Goal: Transaction & Acquisition: Purchase product/service

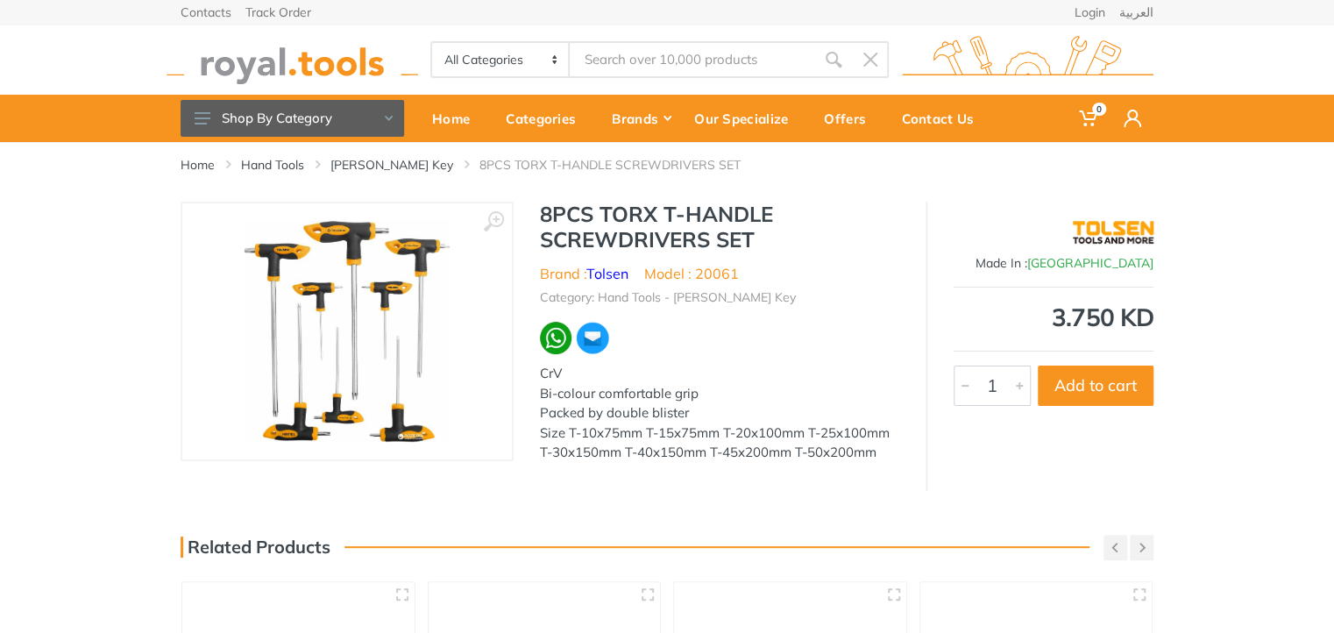
click at [324, 361] on img at bounding box center [347, 331] width 206 height 221
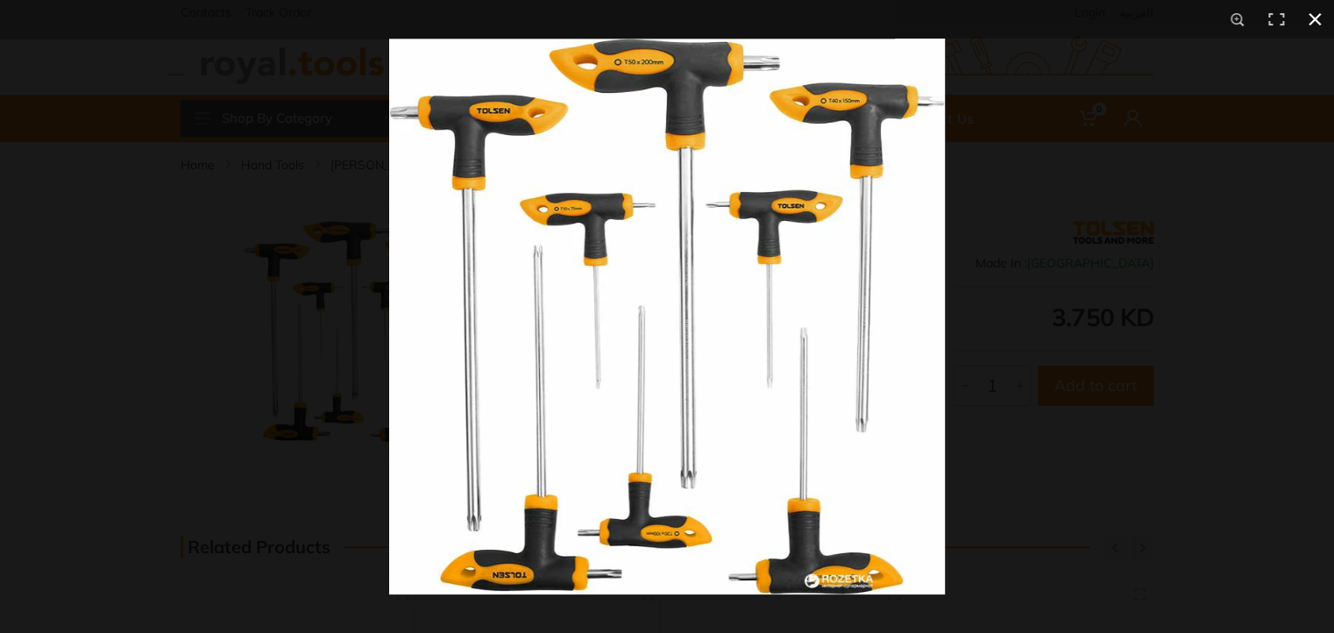
click at [1319, 18] on button at bounding box center [1315, 19] width 39 height 39
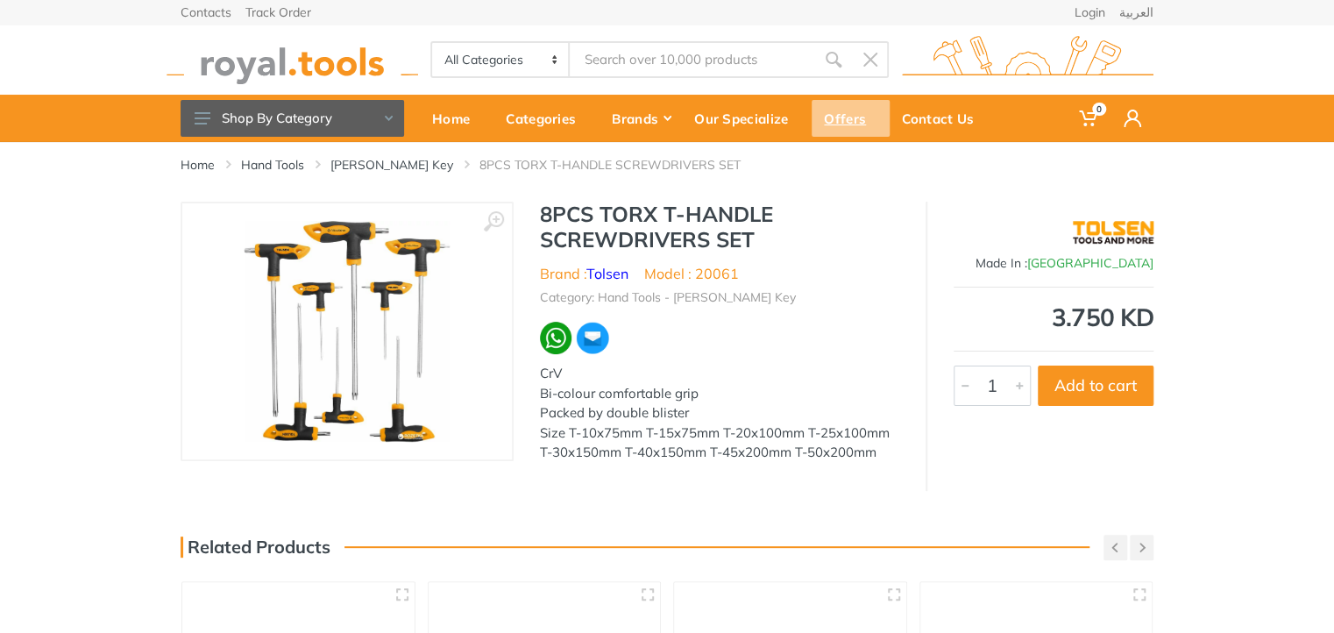
click at [848, 127] on div "Offers" at bounding box center [851, 118] width 78 height 37
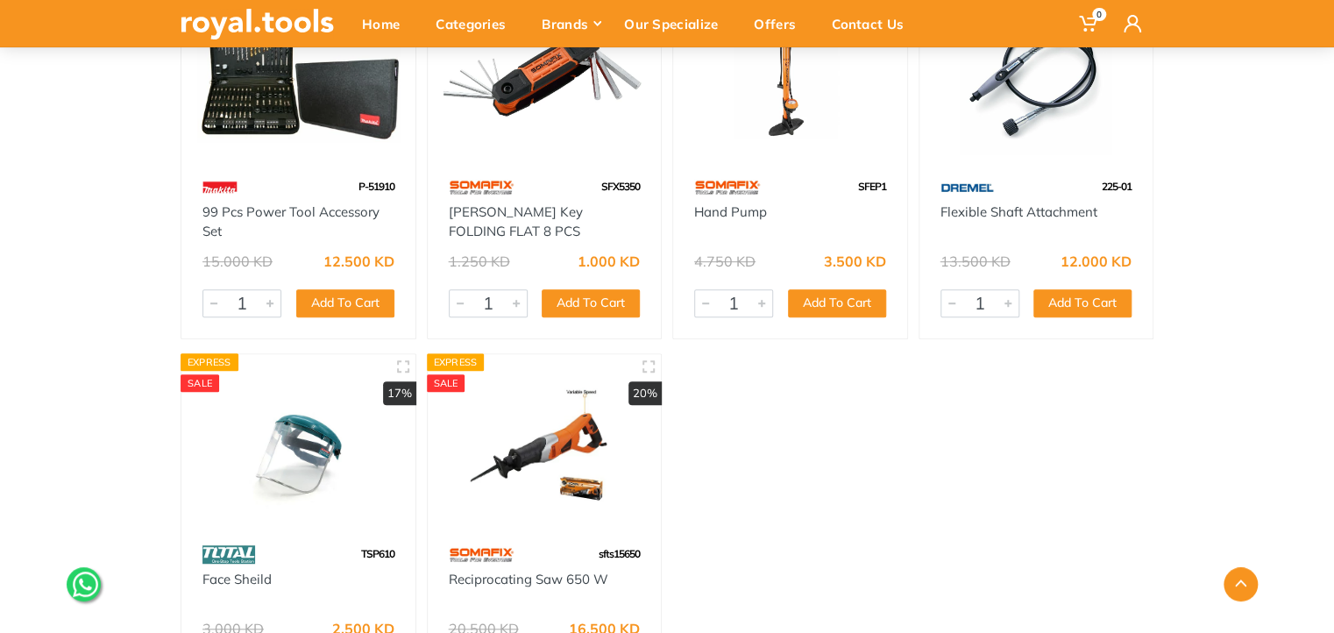
scroll to position [40545, 0]
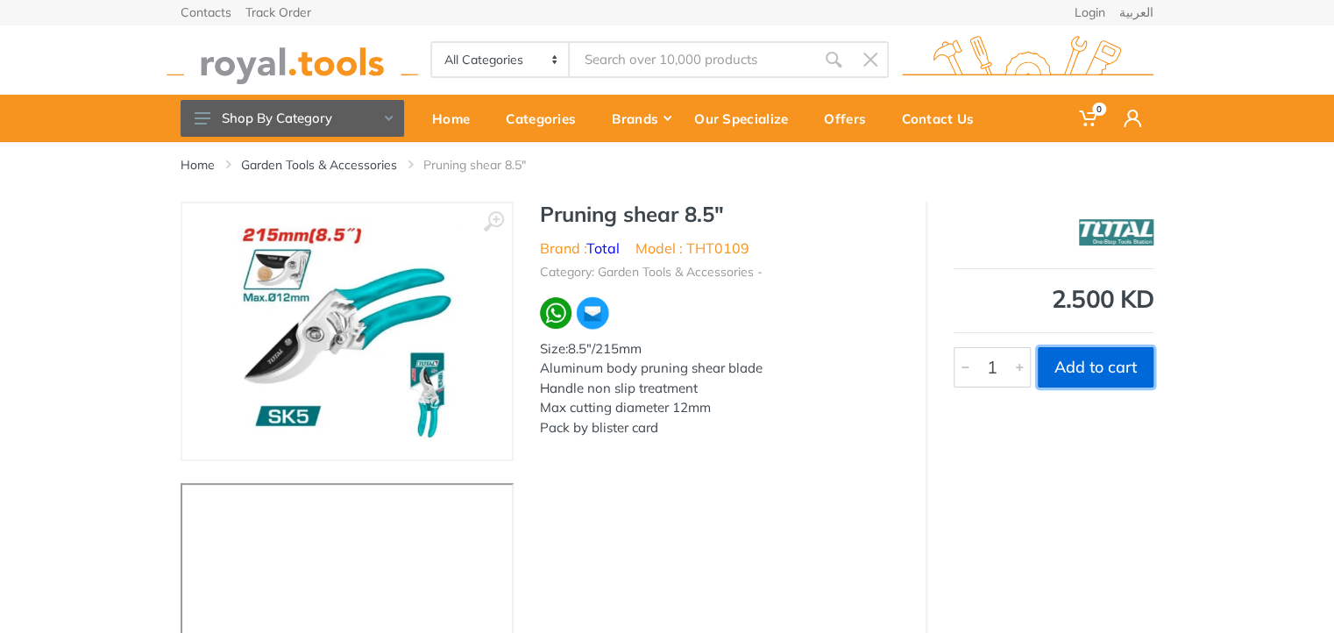
click at [1109, 373] on button "Add to cart" at bounding box center [1096, 367] width 116 height 40
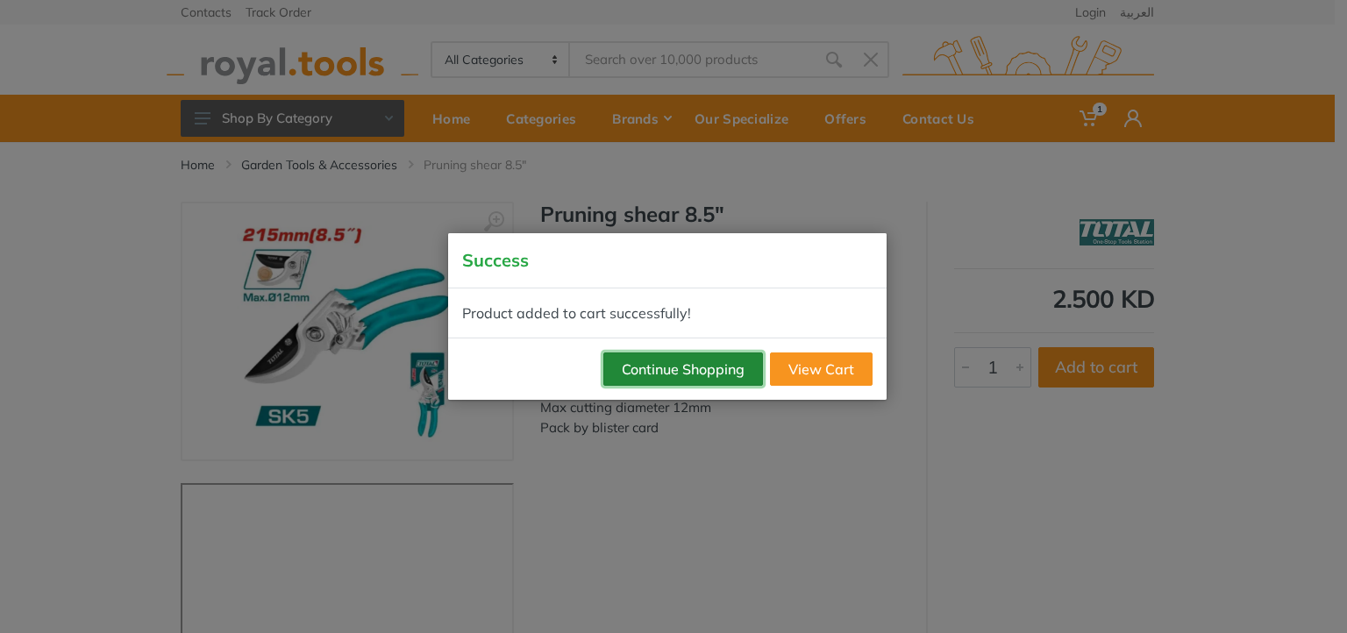
drag, startPoint x: 730, startPoint y: 363, endPoint x: 750, endPoint y: 371, distance: 20.8
click at [750, 371] on button "Continue Shopping" at bounding box center [683, 368] width 160 height 33
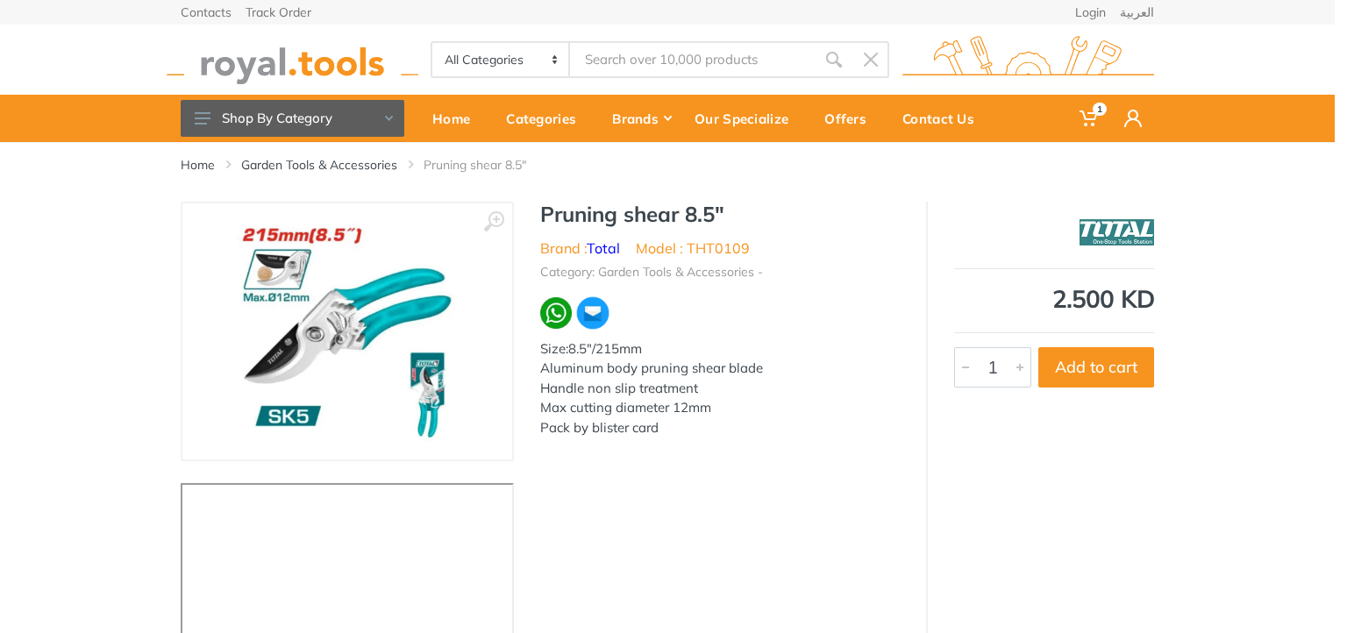
click at [721, 369] on div "Size:8.5"/215mm Aluminum body pruning shear blade Handle non slip treatment Max…" at bounding box center [719, 388] width 359 height 99
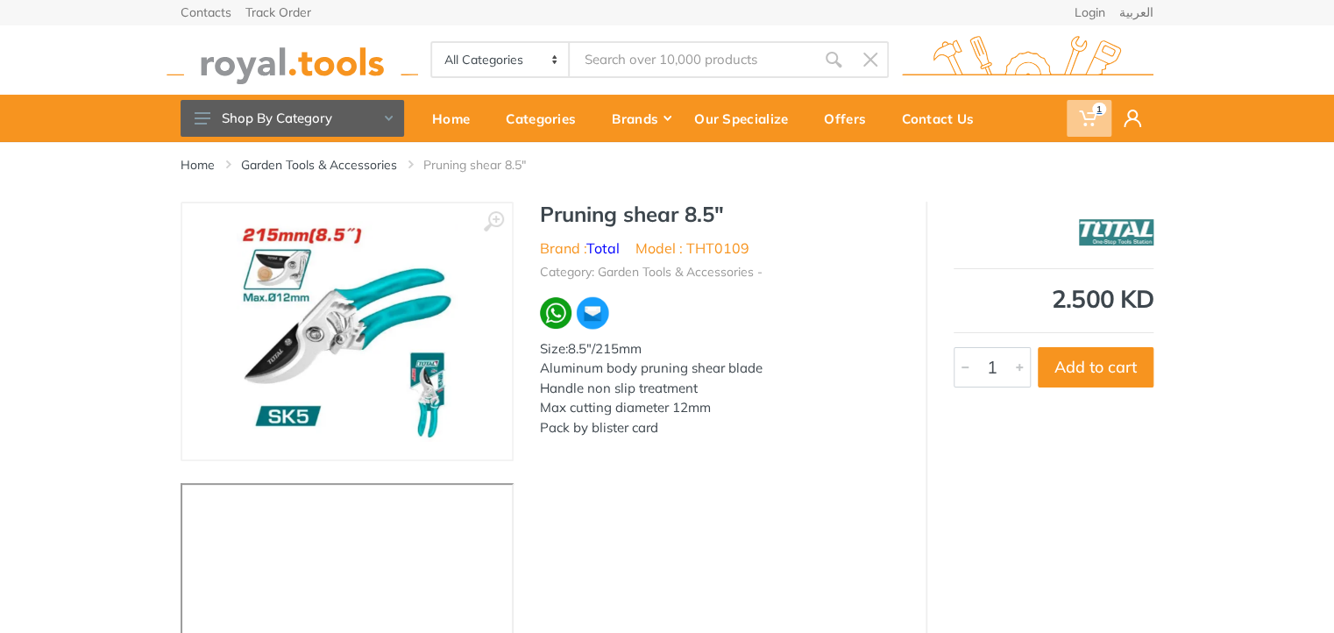
click at [1104, 112] on span "1" at bounding box center [1099, 109] width 14 height 13
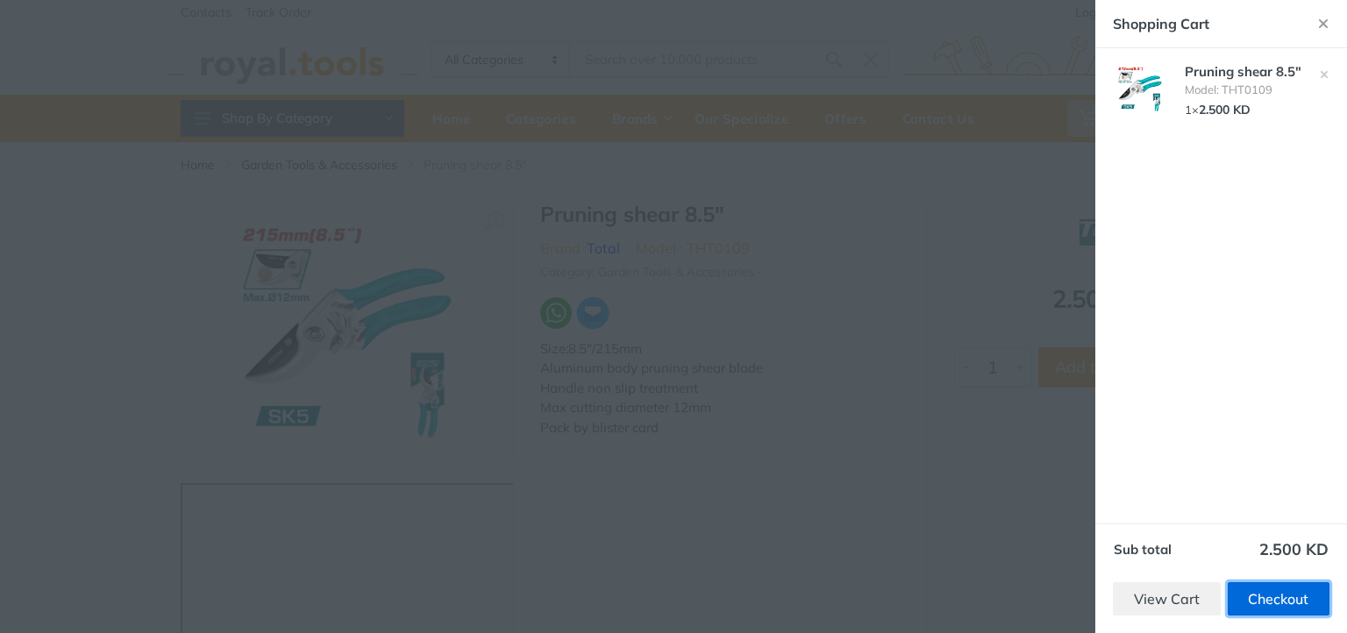
click at [1270, 598] on link "Checkout" at bounding box center [1278, 598] width 103 height 33
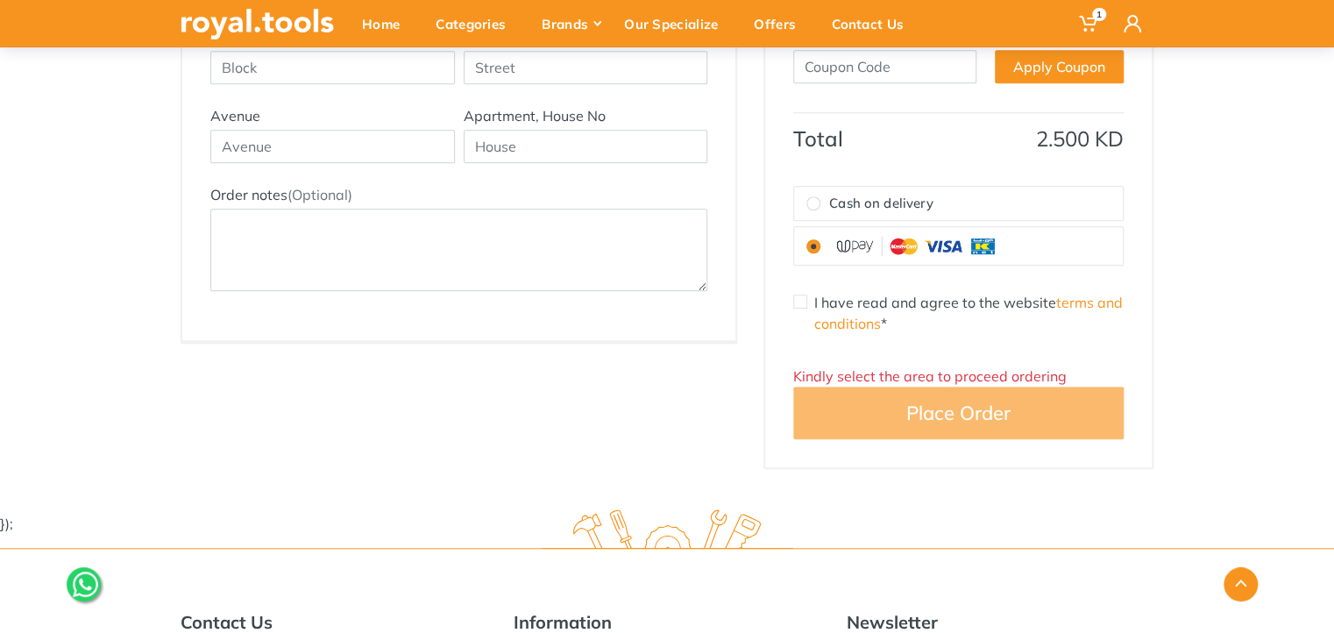
scroll to position [351, 0]
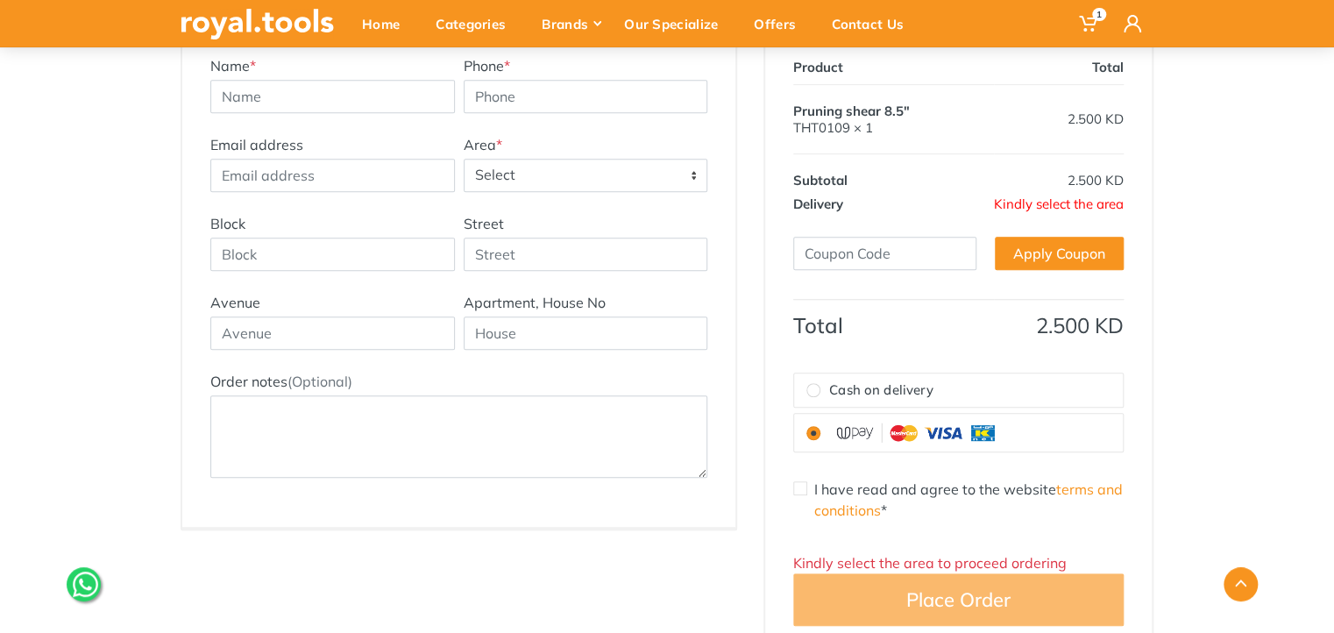
click at [879, 195] on th "Delivery" at bounding box center [893, 204] width 201 height 24
click at [1040, 196] on span "Kindly select the area" at bounding box center [1059, 203] width 130 height 17
click at [1056, 210] on span "Kindly select the area" at bounding box center [1059, 203] width 130 height 17
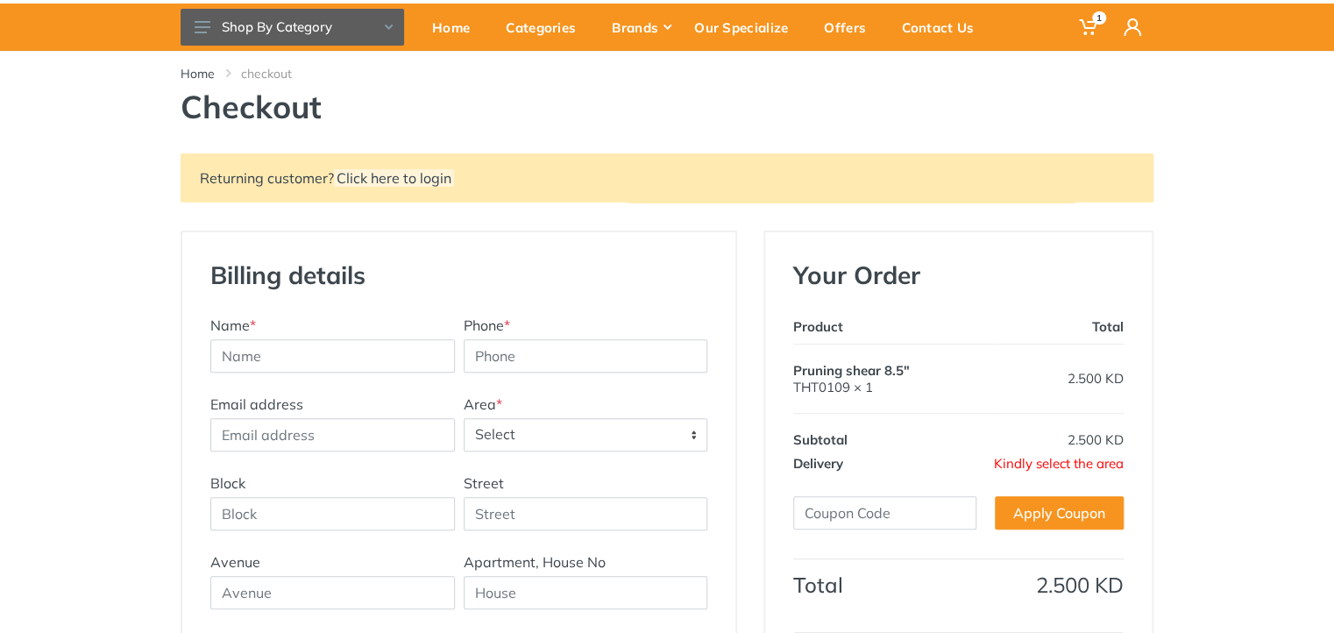
scroll to position [0, 0]
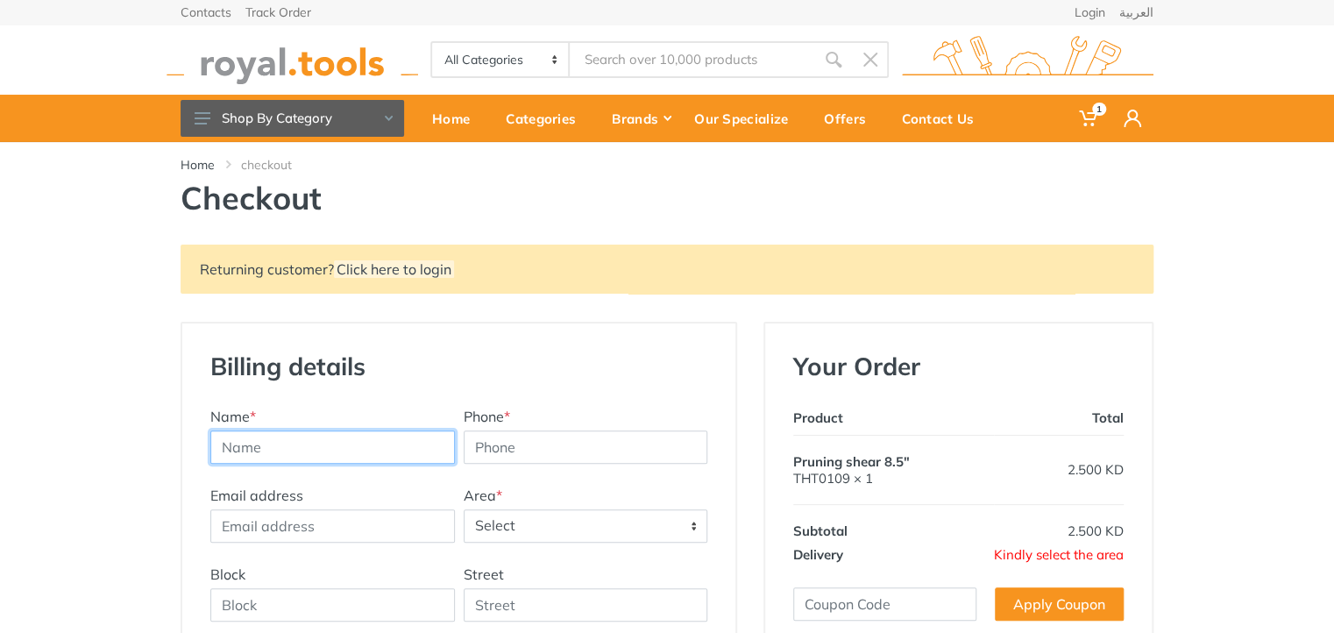
click at [358, 436] on input "text" at bounding box center [332, 446] width 245 height 33
type input "[PERSON_NAME]"
type input "99398729"
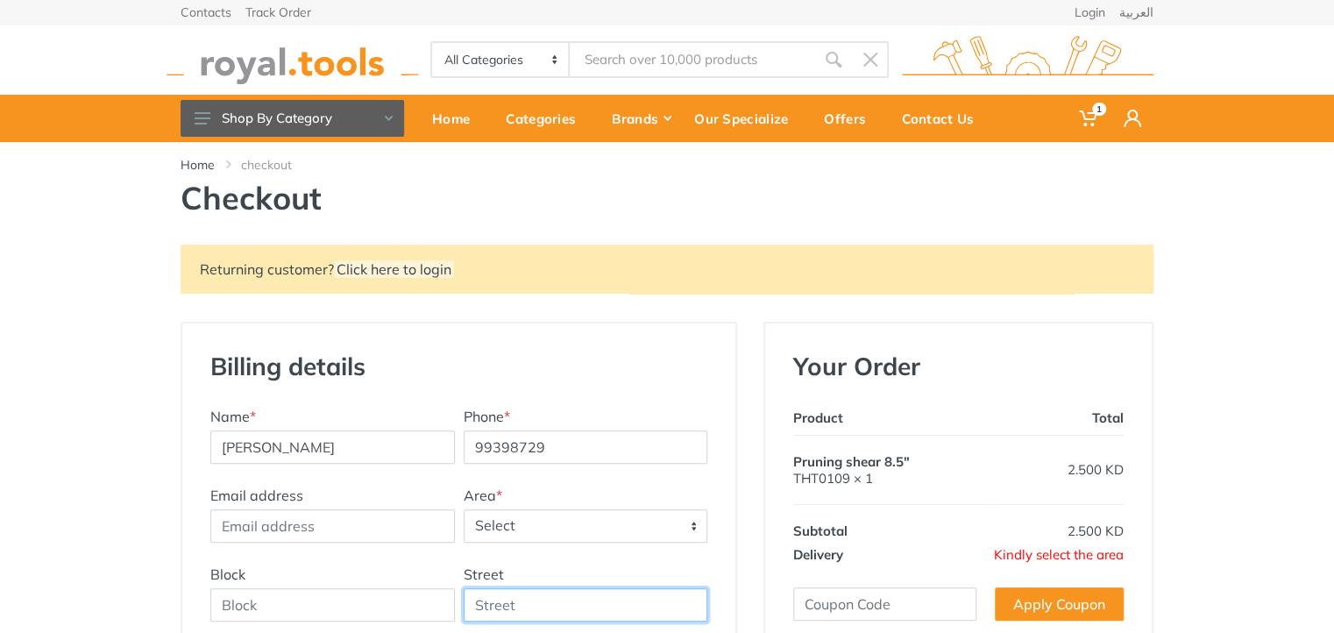
type input "[STREET_ADDRESS],"
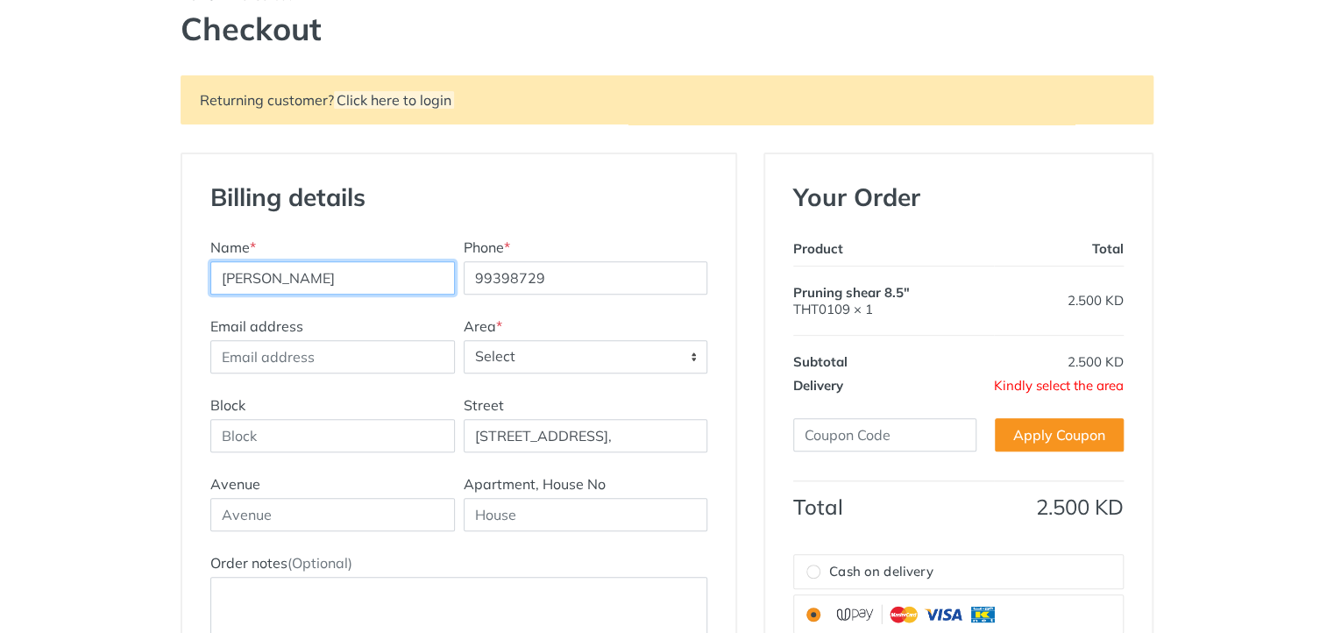
scroll to position [175, 0]
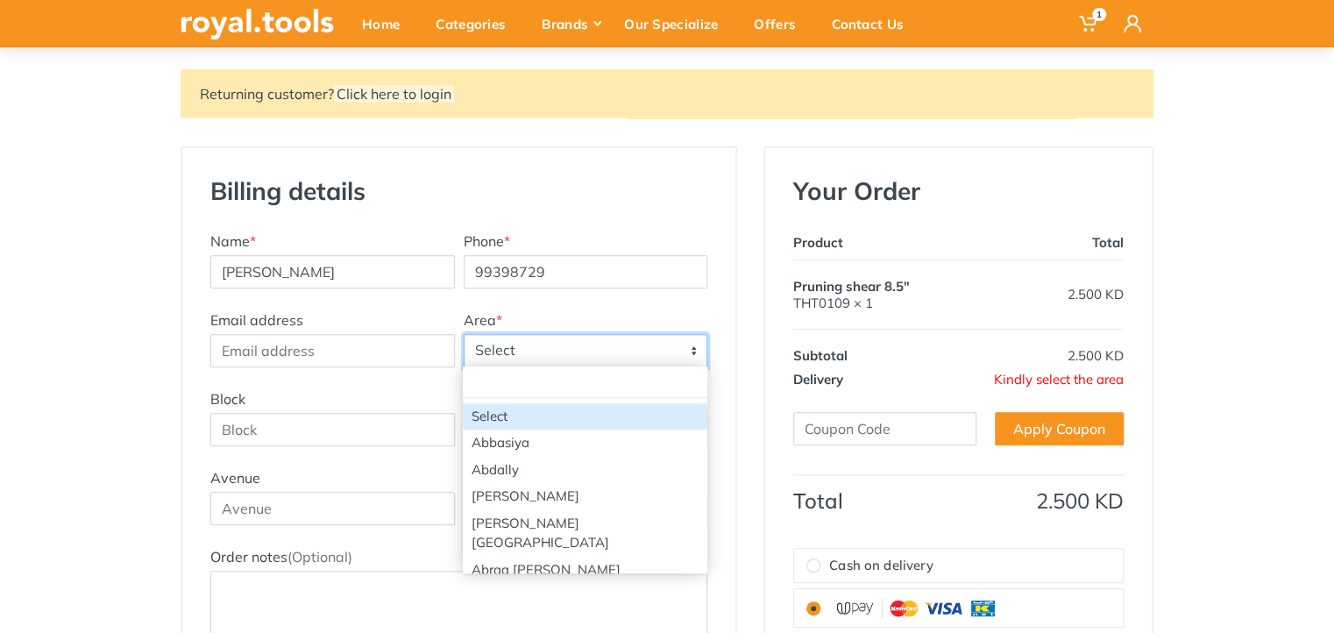
click at [526, 338] on span "Select" at bounding box center [586, 351] width 243 height 32
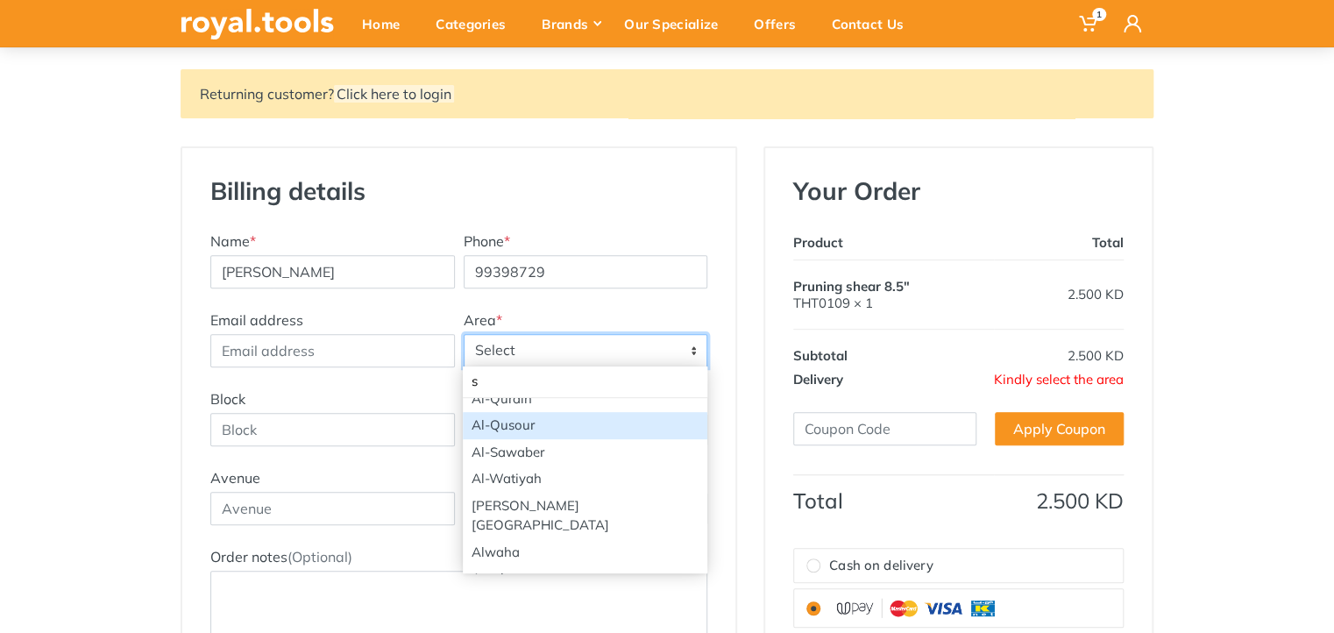
scroll to position [0, 0]
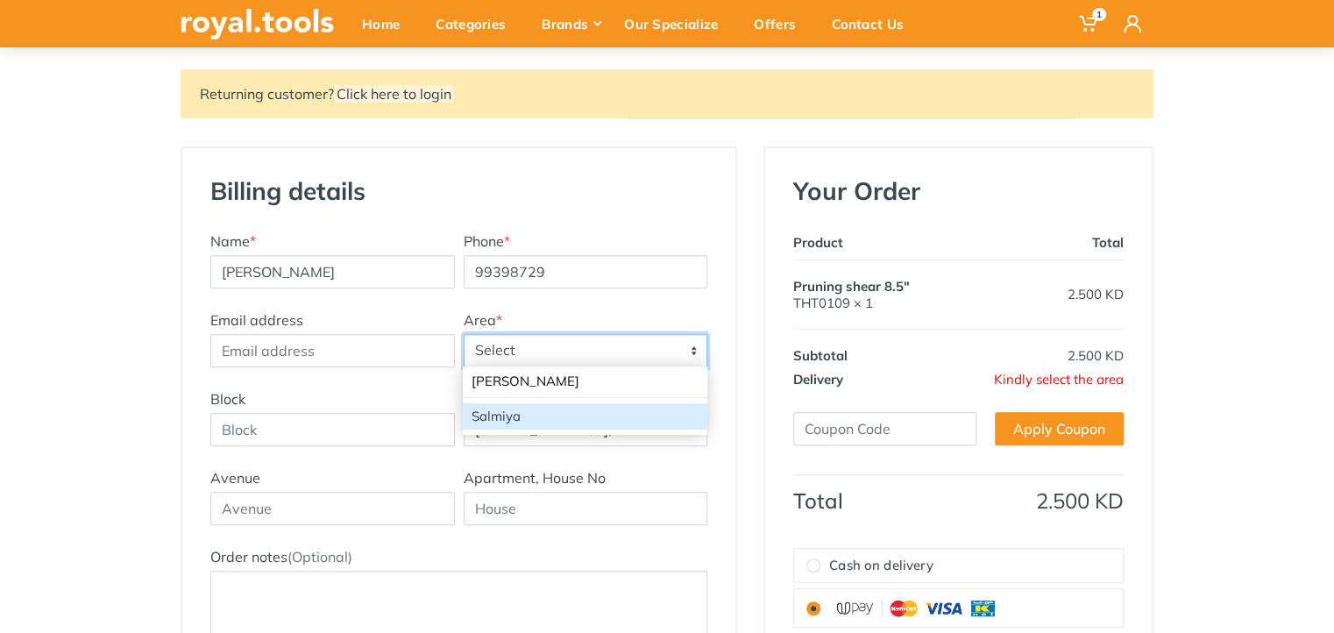
type input "[PERSON_NAME]"
select select "2"
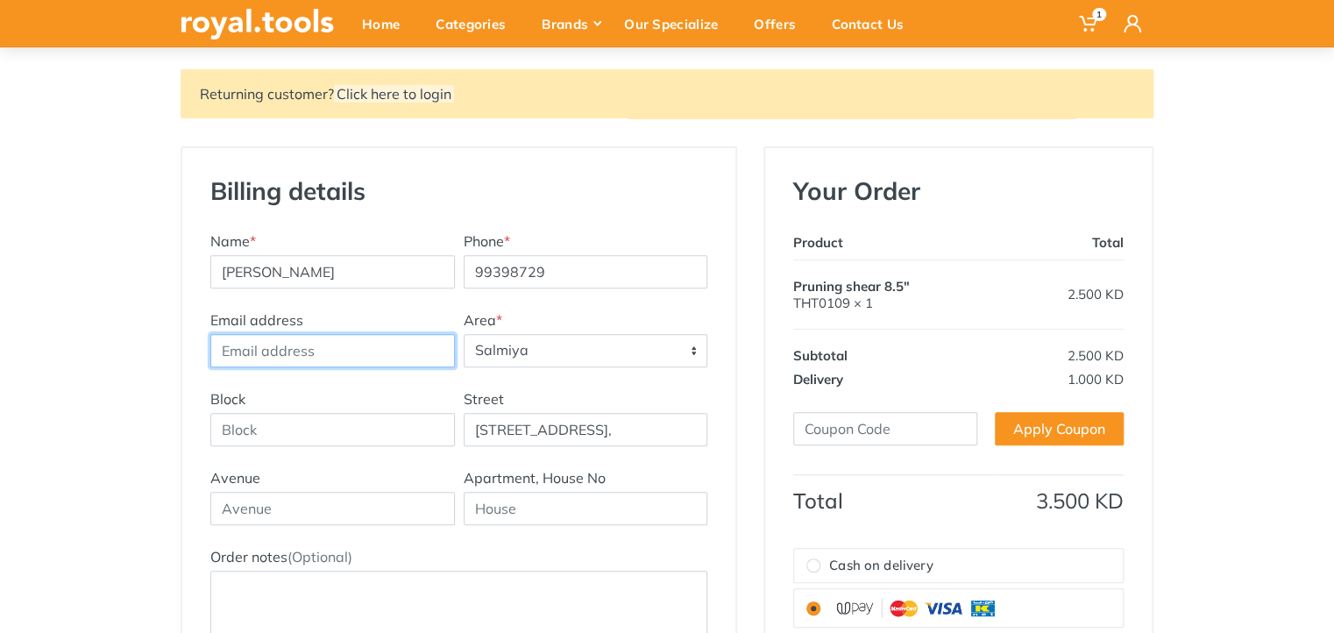
click at [311, 339] on input "Email address" at bounding box center [332, 350] width 245 height 33
type input "[EMAIL_ADDRESS][DOMAIN_NAME]"
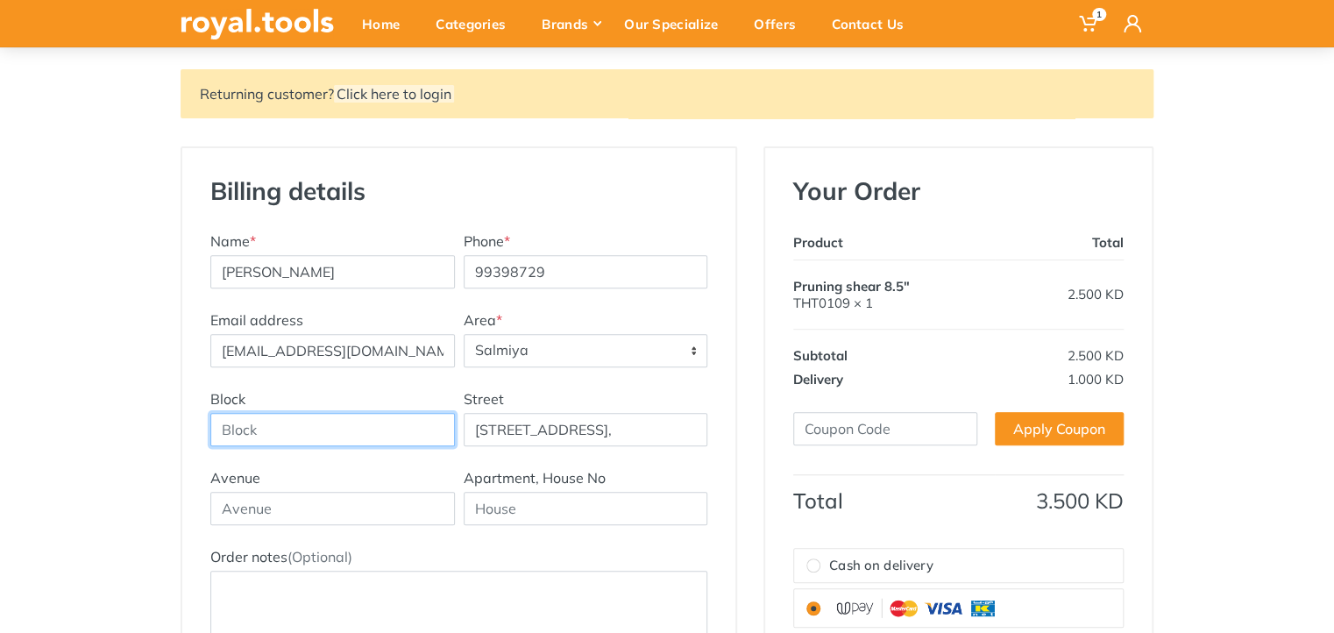
click at [275, 421] on input "Block" at bounding box center [332, 429] width 245 height 33
click at [720, 418] on div "Billing details New Address Name * [PERSON_NAME] Phone * 99398729 Email address…" at bounding box center [458, 425] width 553 height 554
click at [254, 421] on input "10," at bounding box center [332, 429] width 245 height 33
type input "10"
click at [718, 473] on div "Billing details New Address Name * [PERSON_NAME] Phone * 99398729 Email address…" at bounding box center [458, 425] width 553 height 554
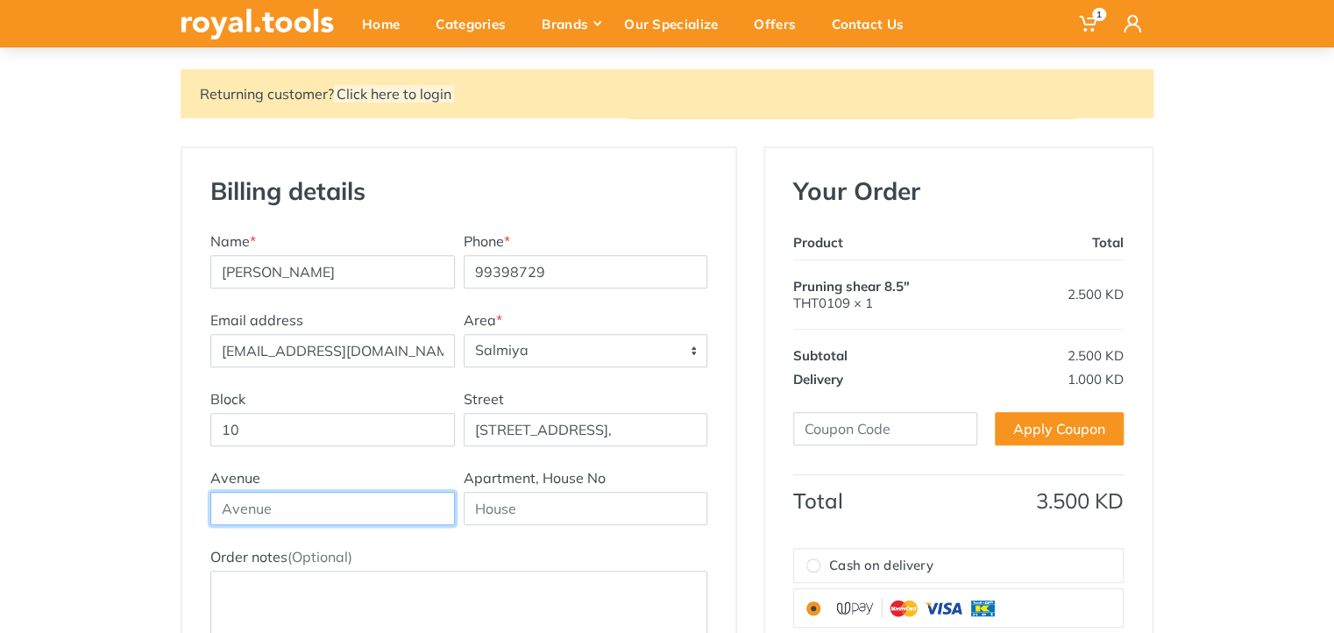
click at [368, 505] on input "text" at bounding box center [332, 508] width 245 height 33
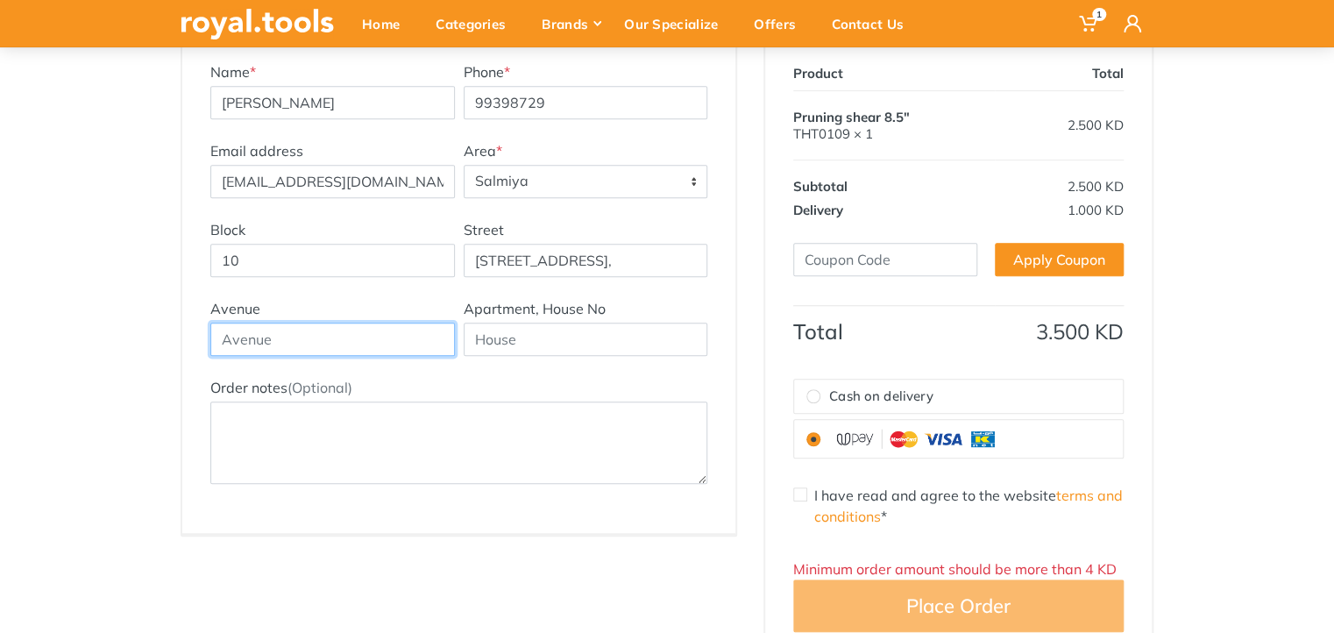
scroll to position [351, 0]
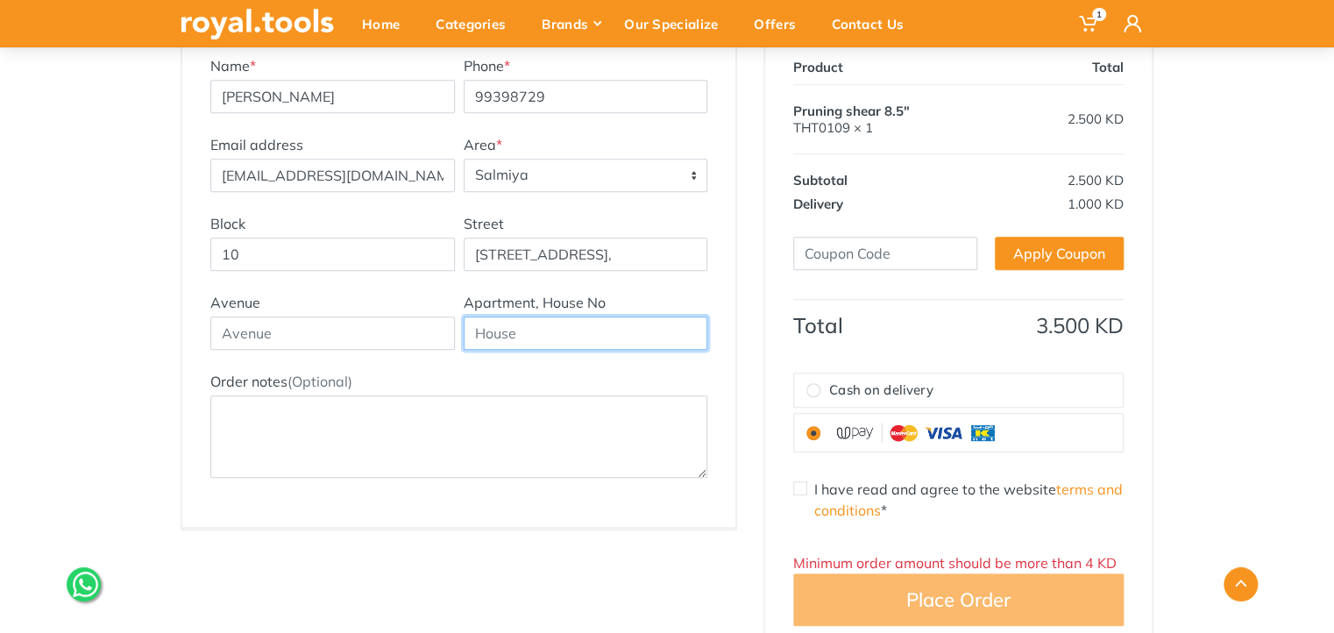
click at [565, 335] on input "text" at bounding box center [586, 332] width 245 height 33
click at [741, 383] on div "Billing details New Address Name * [PERSON_NAME] Phone * 99398729 Email address…" at bounding box center [458, 313] width 583 height 685
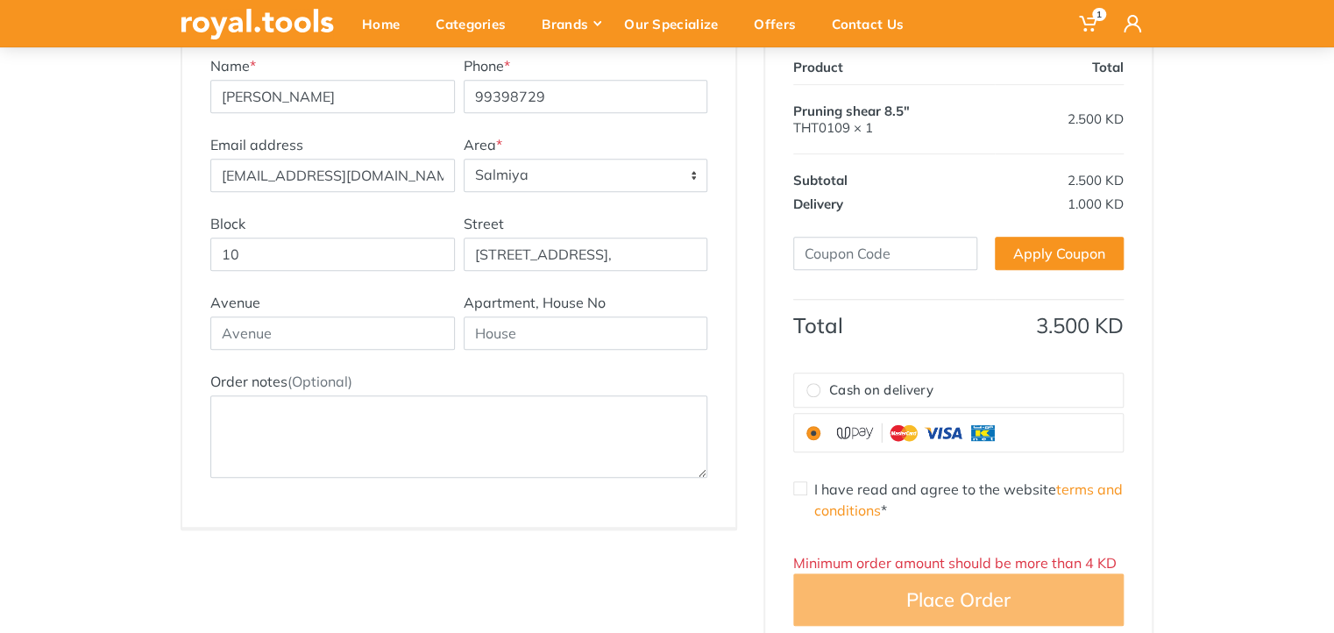
scroll to position [0, 0]
